Goal: Task Accomplishment & Management: Manage account settings

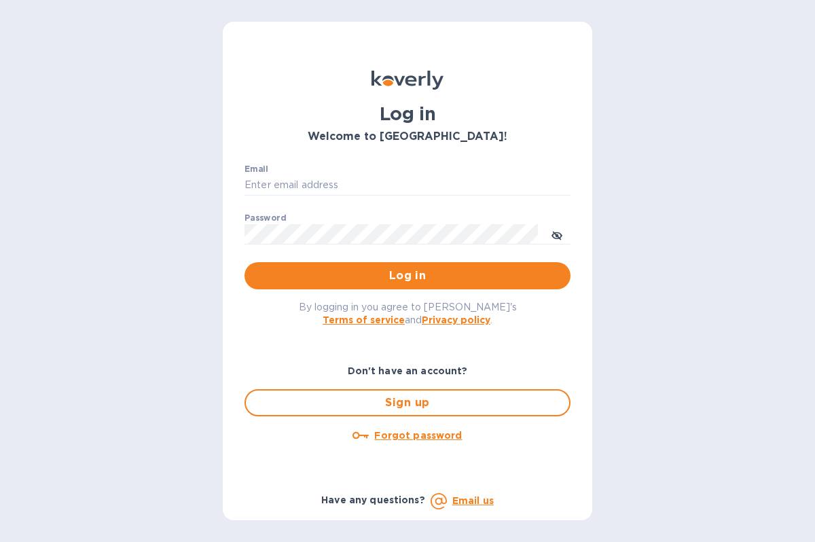
type input "[EMAIL_ADDRESS][DOMAIN_NAME]"
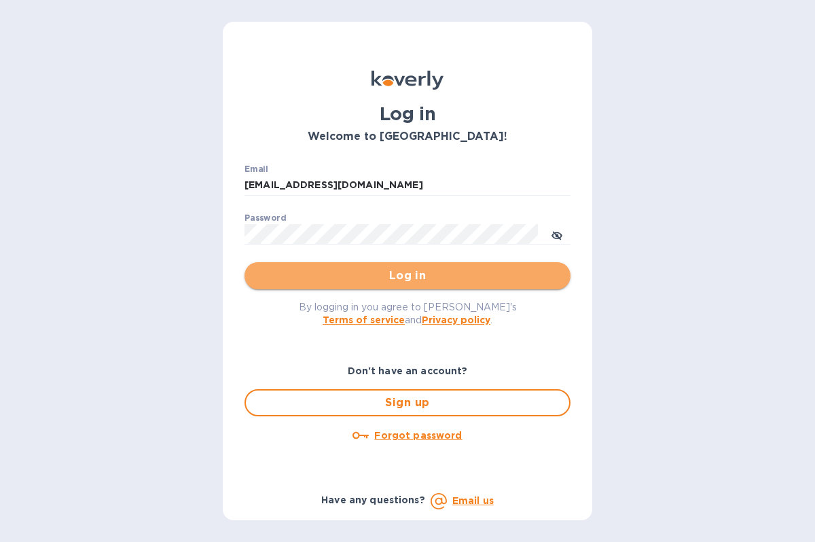
click at [467, 281] on span "Log in" at bounding box center [407, 276] width 304 height 16
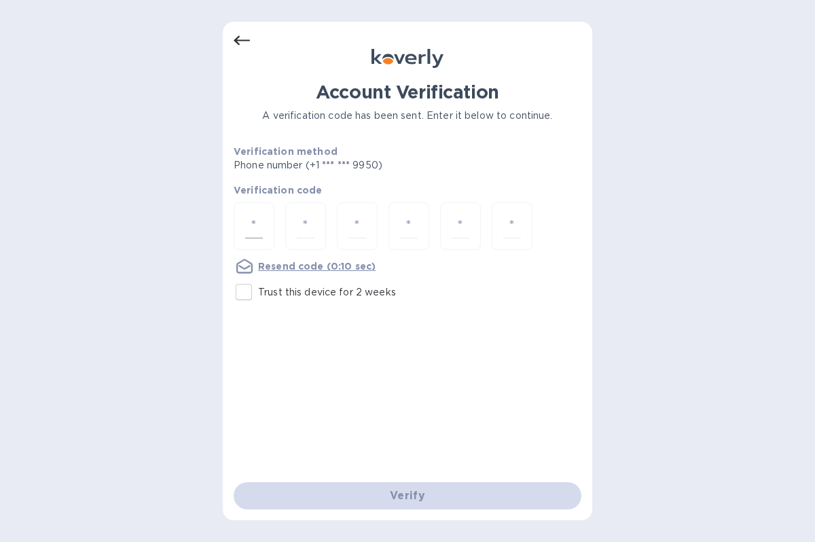
click at [262, 224] on input "number" at bounding box center [254, 226] width 18 height 25
type input "1"
type input "7"
type input "6"
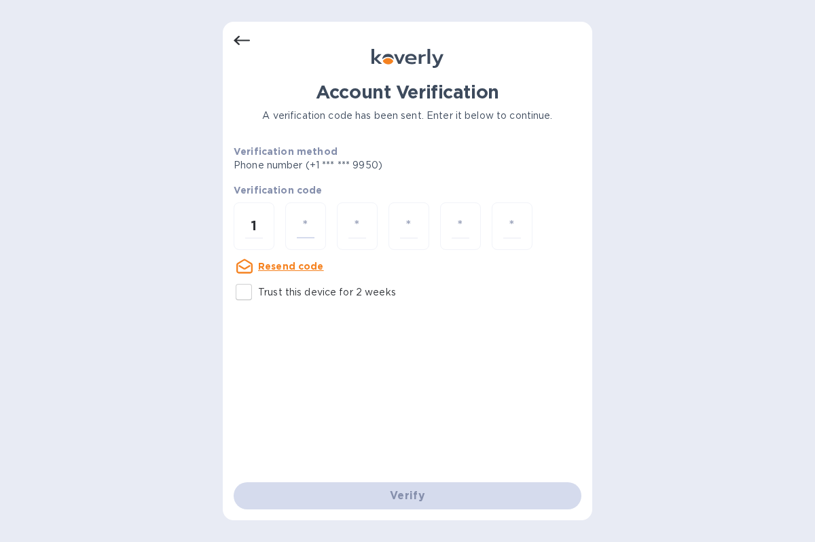
type input "1"
type input "5"
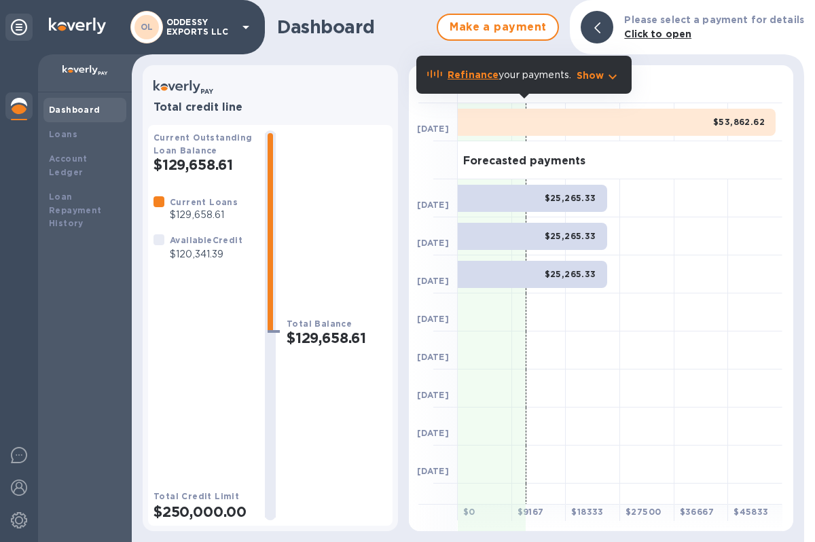
click at [620, 78] on icon "button" at bounding box center [613, 77] width 16 height 16
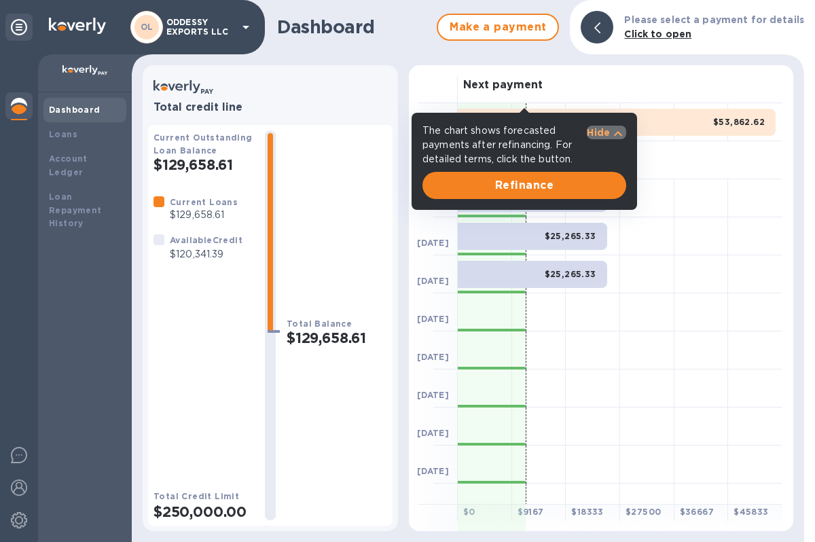
click at [624, 132] on icon "button" at bounding box center [618, 134] width 16 height 16
